Goal: Task Accomplishment & Management: Manage account settings

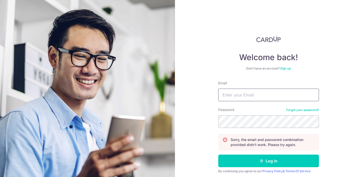
click at [240, 96] on input "Email" at bounding box center [268, 95] width 101 height 13
type input "[EMAIL_ADDRESS][DOMAIN_NAME]"
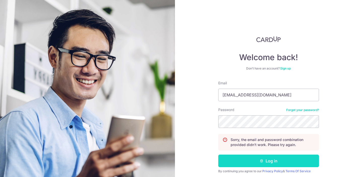
click at [275, 159] on button "Log in" at bounding box center [268, 161] width 101 height 13
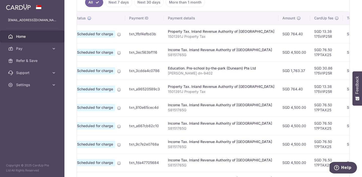
scroll to position [0, 15]
